Goal: Task Accomplishment & Management: Manage account settings

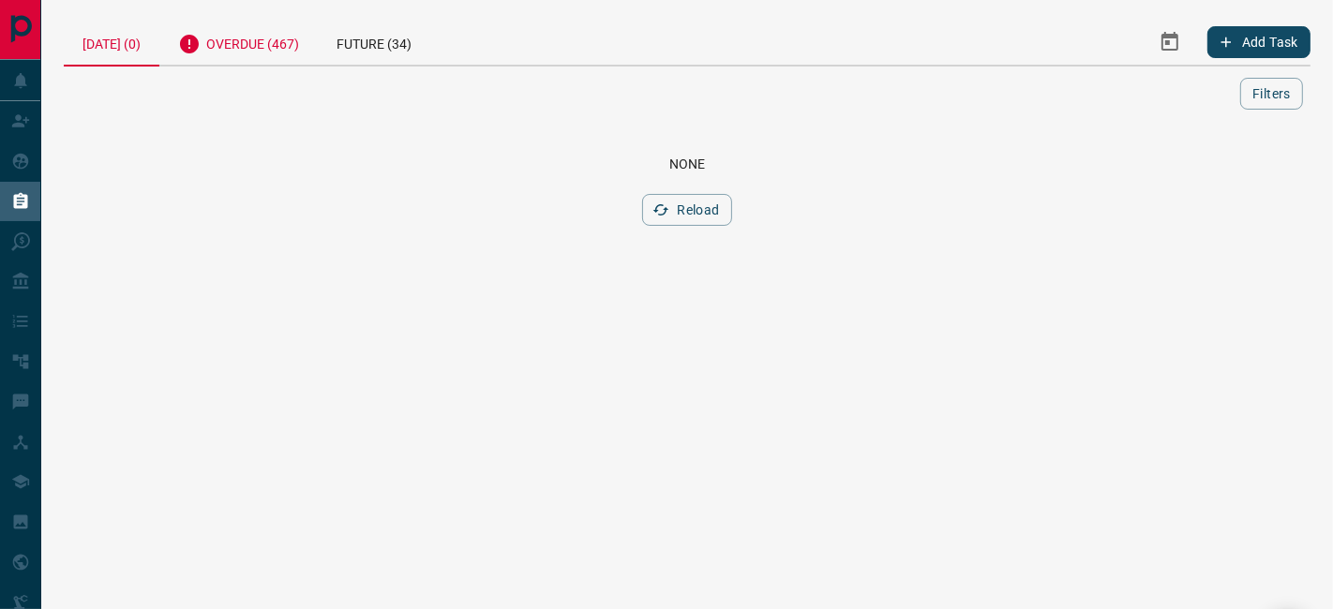
click at [206, 52] on div "Overdue (467)" at bounding box center [238, 42] width 158 height 46
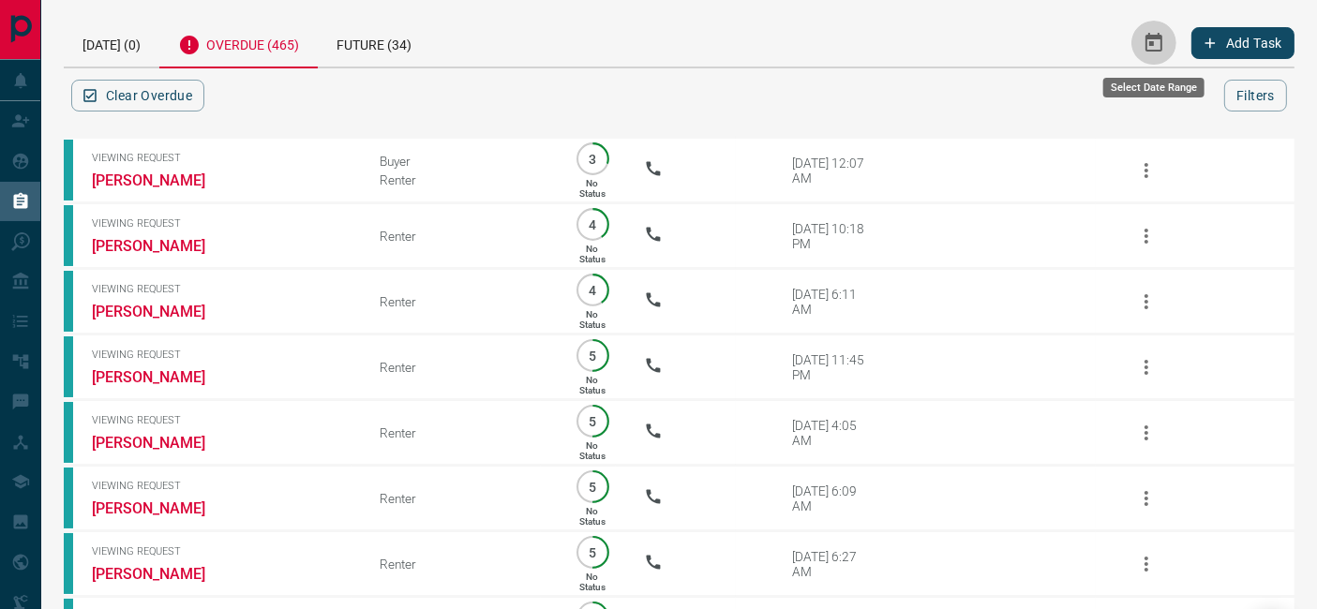
click at [1145, 32] on icon "Select Date Range" at bounding box center [1153, 43] width 22 height 22
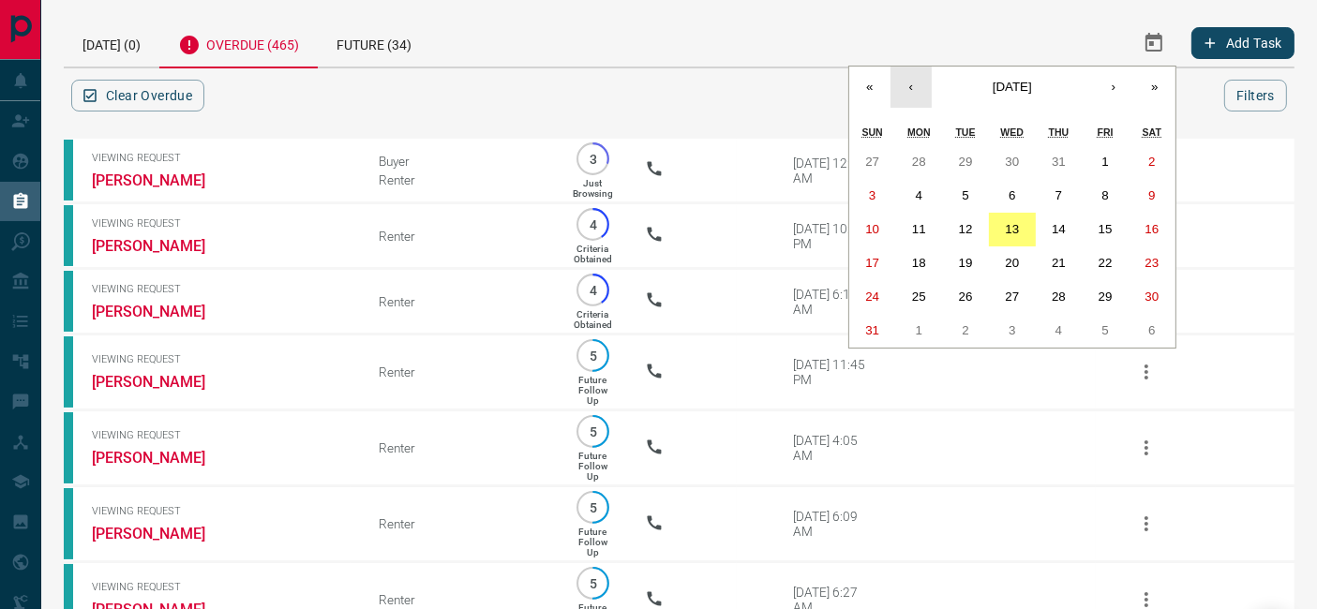
click at [899, 95] on button "‹" at bounding box center [910, 87] width 41 height 41
click at [969, 155] on button "1" at bounding box center [965, 162] width 47 height 34
click at [1122, 82] on button "›" at bounding box center [1113, 87] width 41 height 41
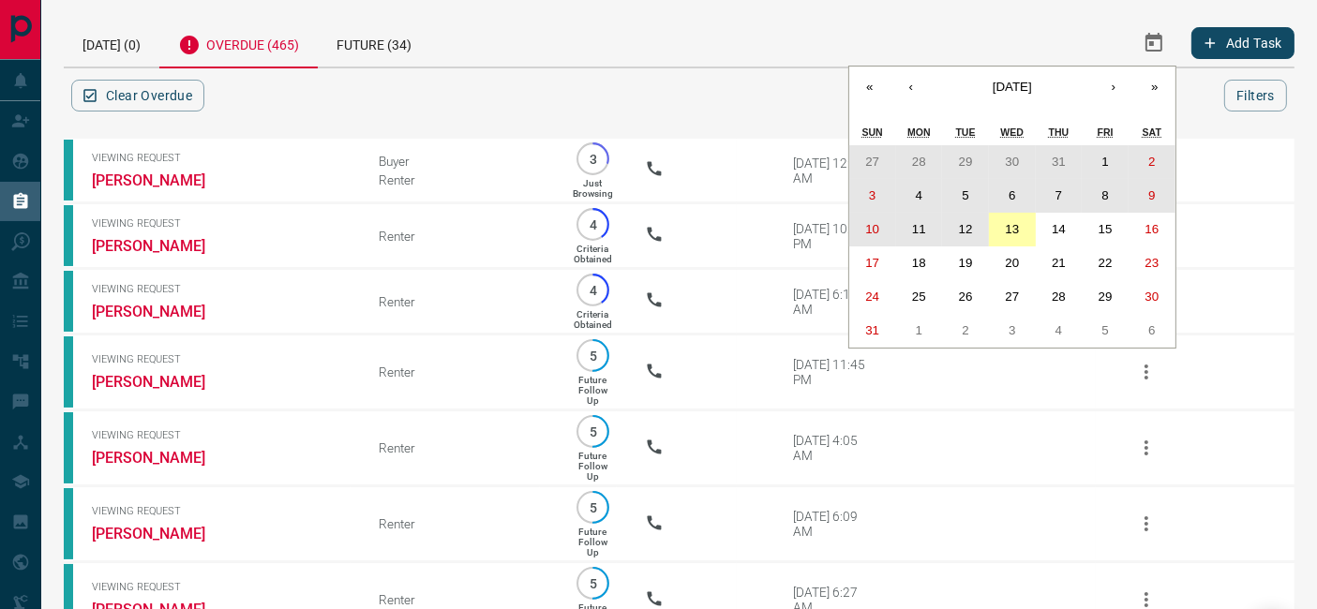
click at [1021, 236] on button "13" at bounding box center [1012, 230] width 47 height 34
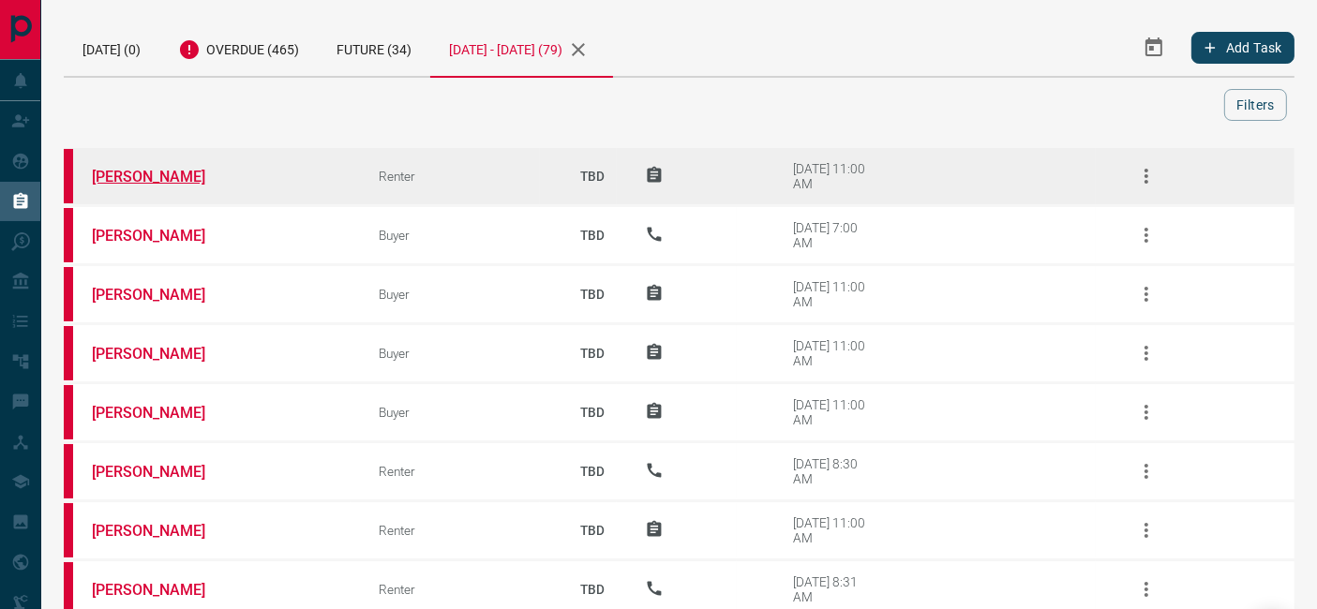
click at [165, 172] on link "[PERSON_NAME]" at bounding box center [162, 177] width 141 height 18
click at [1138, 160] on button "button" at bounding box center [1146, 176] width 45 height 45
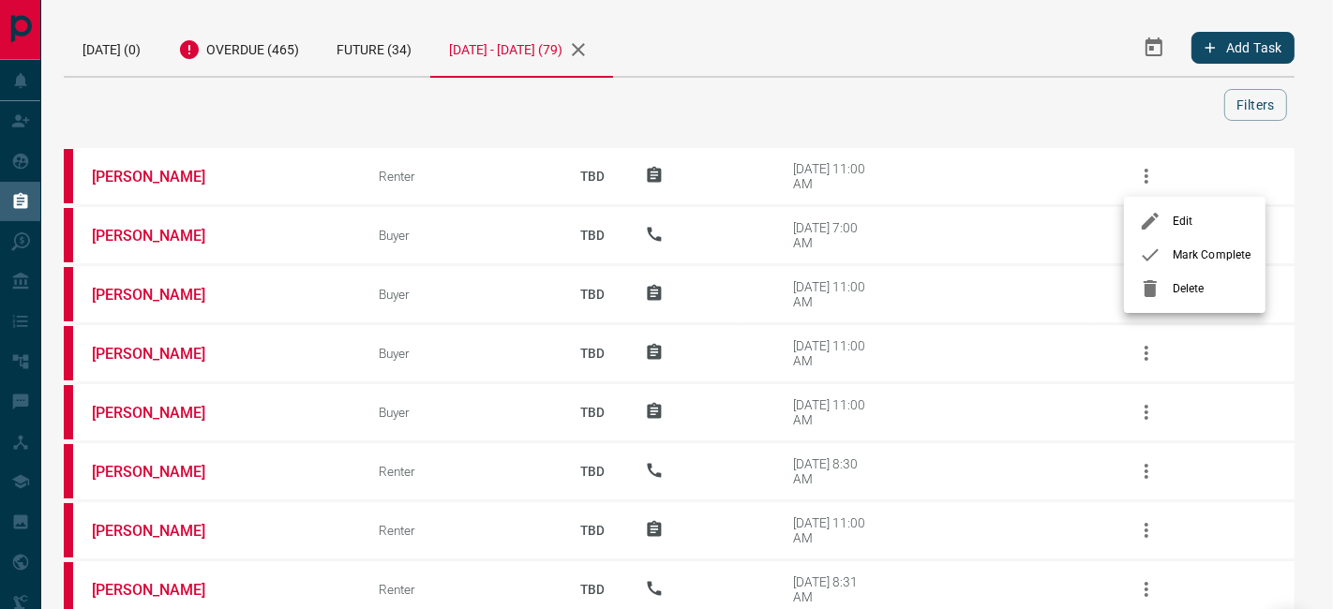
click at [1176, 248] on span "Mark Complete" at bounding box center [1211, 254] width 78 height 17
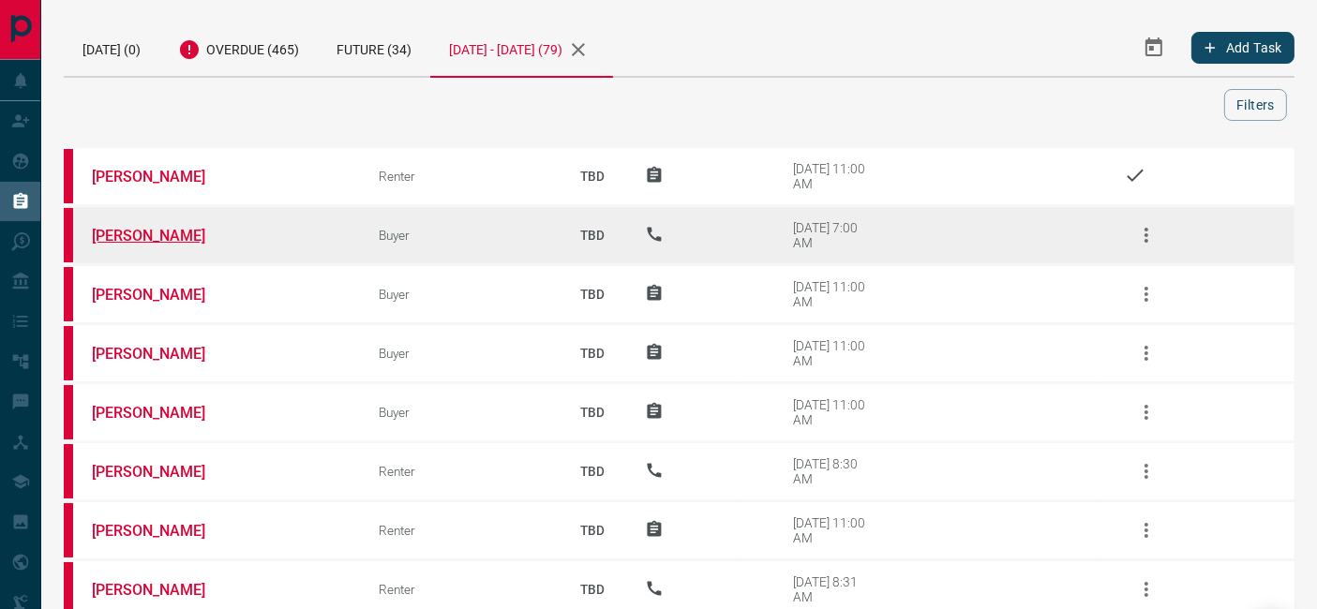
click at [176, 231] on link "[PERSON_NAME]" at bounding box center [162, 236] width 141 height 18
click at [1141, 228] on icon "button" at bounding box center [1146, 235] width 22 height 22
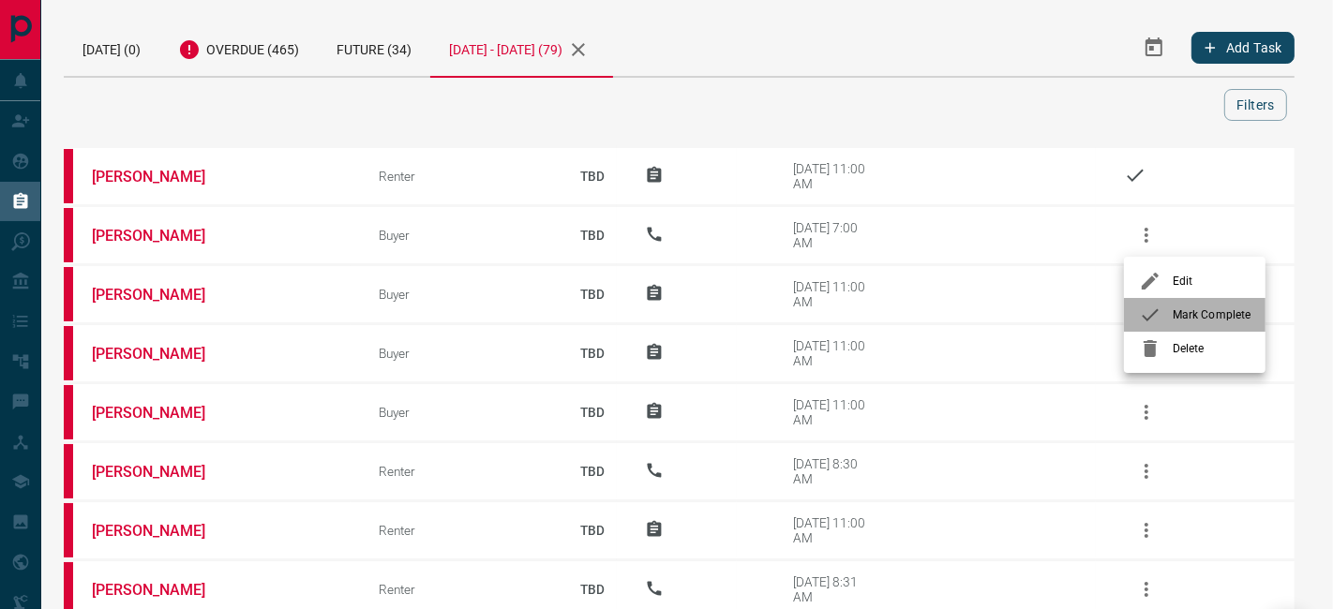
click at [1183, 316] on span "Mark Complete" at bounding box center [1211, 314] width 78 height 17
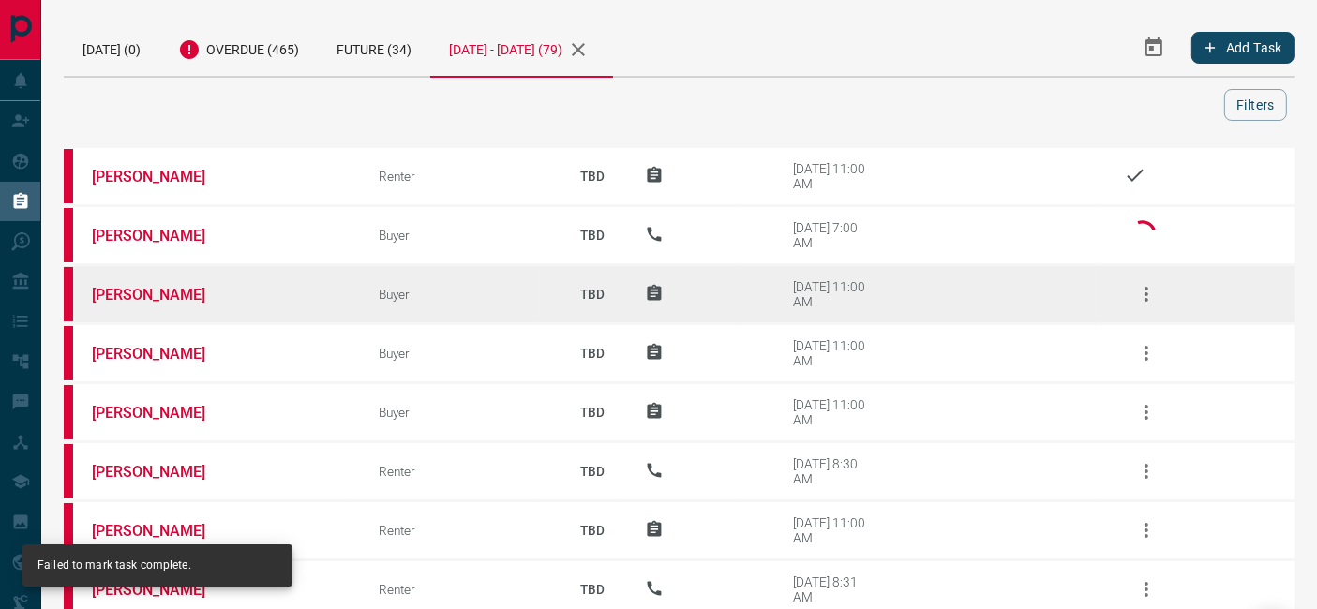
click at [1149, 292] on icon "button" at bounding box center [1146, 294] width 22 height 22
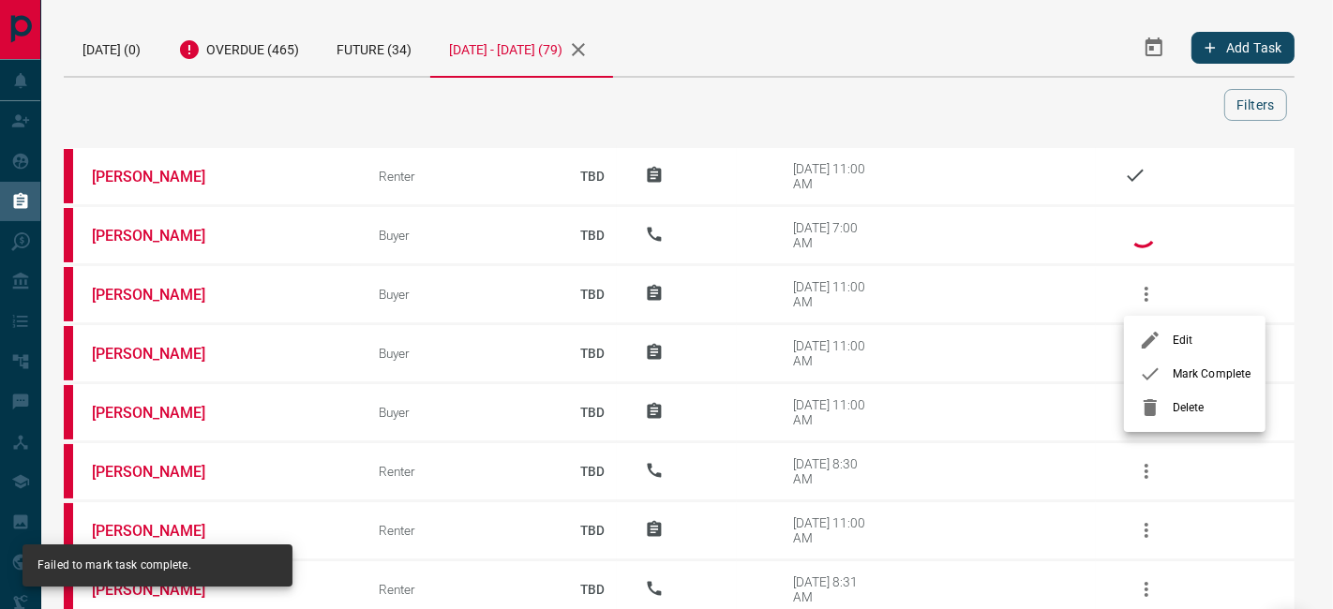
click at [1178, 376] on span "Mark Complete" at bounding box center [1211, 373] width 78 height 17
